Goal: Contribute content

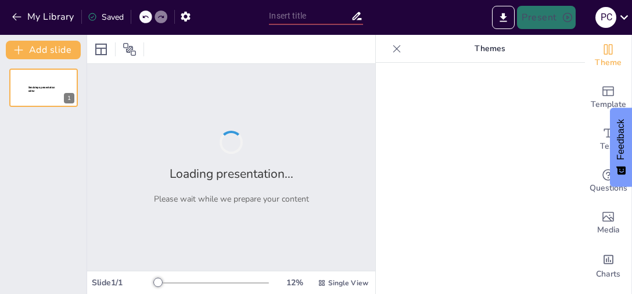
type input "Estudio [PERSON_NAME] para Hot Dogs Estilo [GEOGRAPHIC_DATA]: Demanda y Tendenc…"
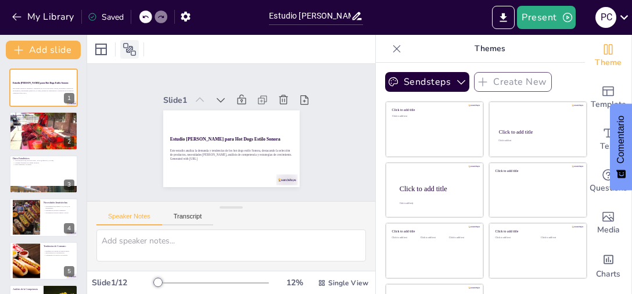
click at [138, 43] on div at bounding box center [129, 49] width 19 height 19
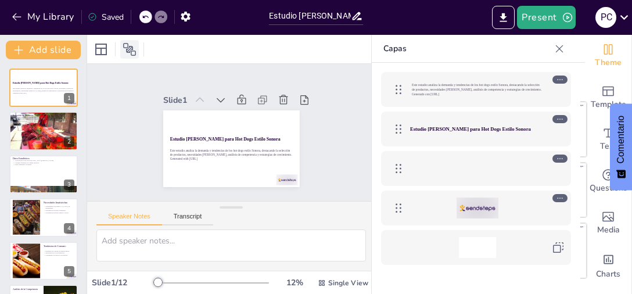
click at [126, 52] on icon at bounding box center [130, 49] width 14 height 14
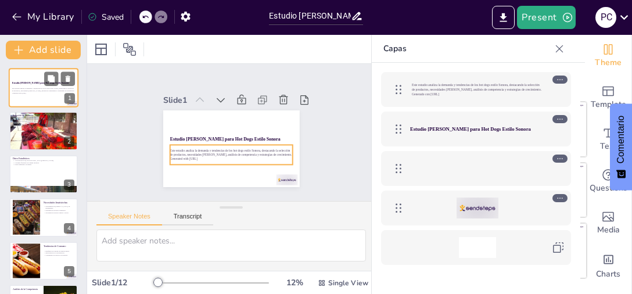
click at [19, 87] on div "Este estudio analiza la demanda y tendencias de los hot dogs estilo Sonora, des…" at bounding box center [43, 91] width 63 height 10
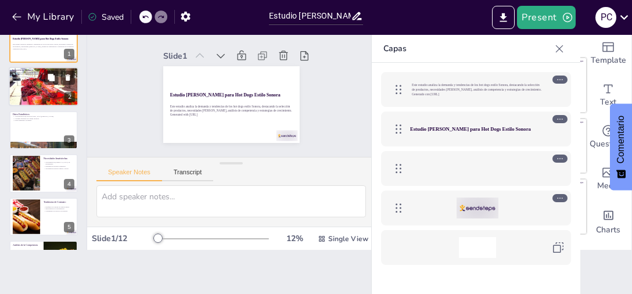
click at [33, 83] on div at bounding box center [44, 87] width 70 height 40
type textarea "Los hot dogs estilo Sonora, al estar envueltos en tocino y acompañados de ingre…"
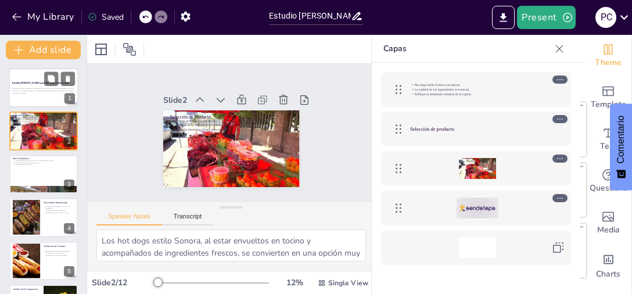
click at [35, 86] on div "Este estudio analiza la demanda y tendencias de los hot dogs estilo Sonora, des…" at bounding box center [43, 91] width 63 height 10
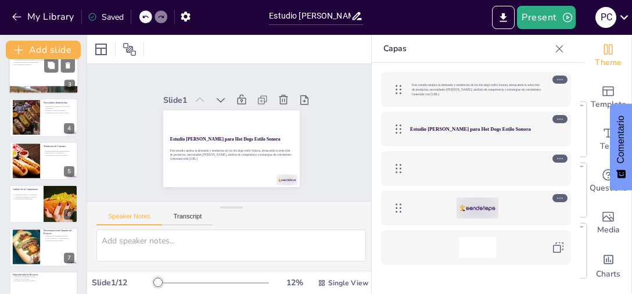
scroll to position [116, 0]
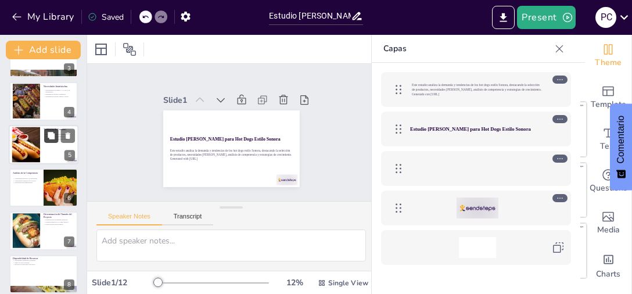
click at [45, 138] on button at bounding box center [51, 135] width 14 height 14
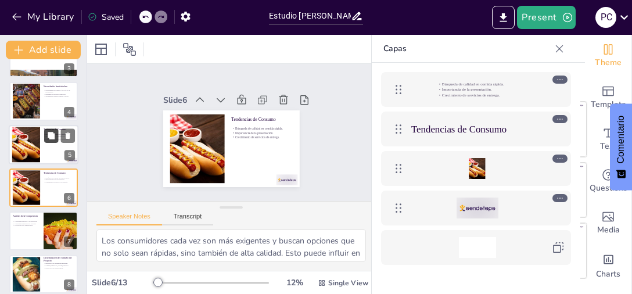
scroll to position [127, 0]
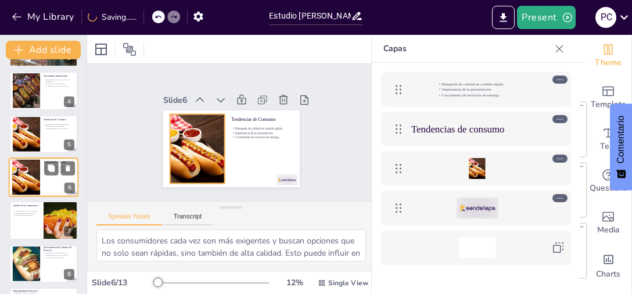
click at [12, 173] on div at bounding box center [26, 177] width 48 height 35
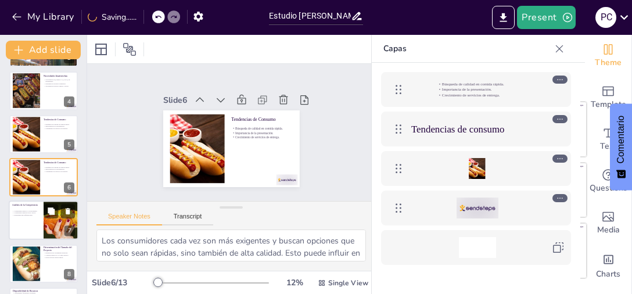
click at [20, 215] on p "Estrategias para diferenciarse." at bounding box center [26, 215] width 28 height 2
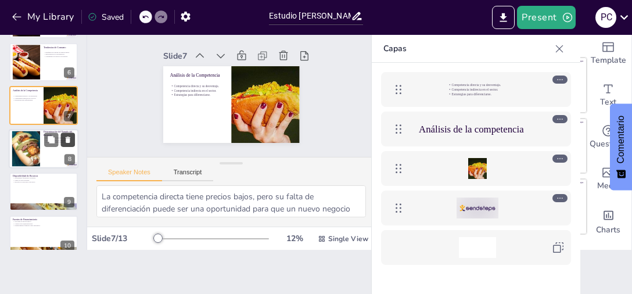
scroll to position [228, 0]
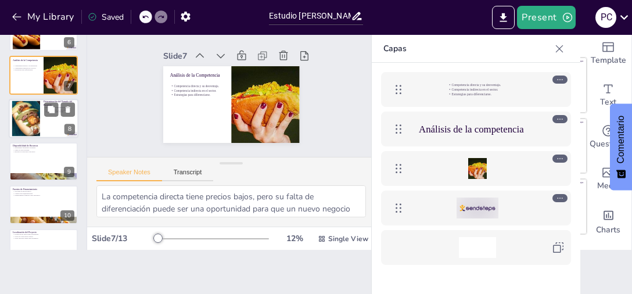
click at [17, 106] on div at bounding box center [25, 118] width 35 height 35
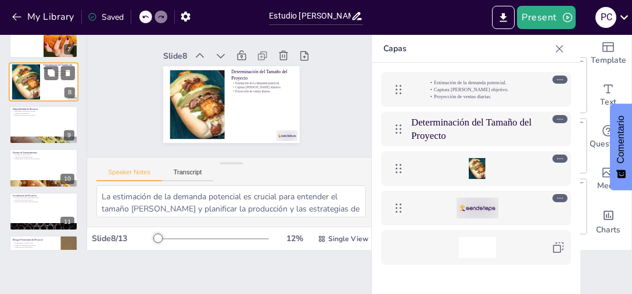
scroll to position [271, 0]
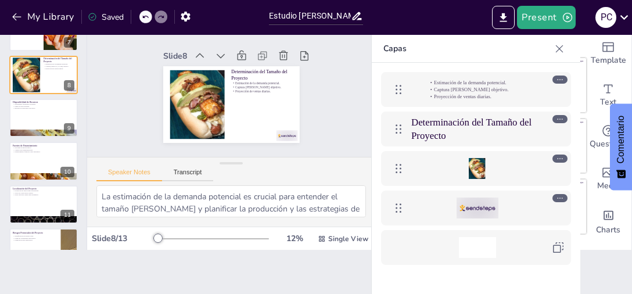
click at [18, 141] on div "Estudio [PERSON_NAME] para Hot Dogs Estilo Sonora Este estudio analiza la deman…" at bounding box center [43, 31] width 87 height 557
click at [28, 157] on div at bounding box center [44, 162] width 70 height 40
type textarea "Los microcréditos son una excelente opción para emprendedores que buscan inicia…"
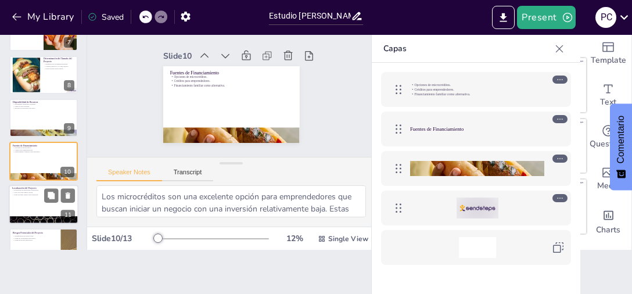
scroll to position [300, 0]
